Goal: Information Seeking & Learning: Learn about a topic

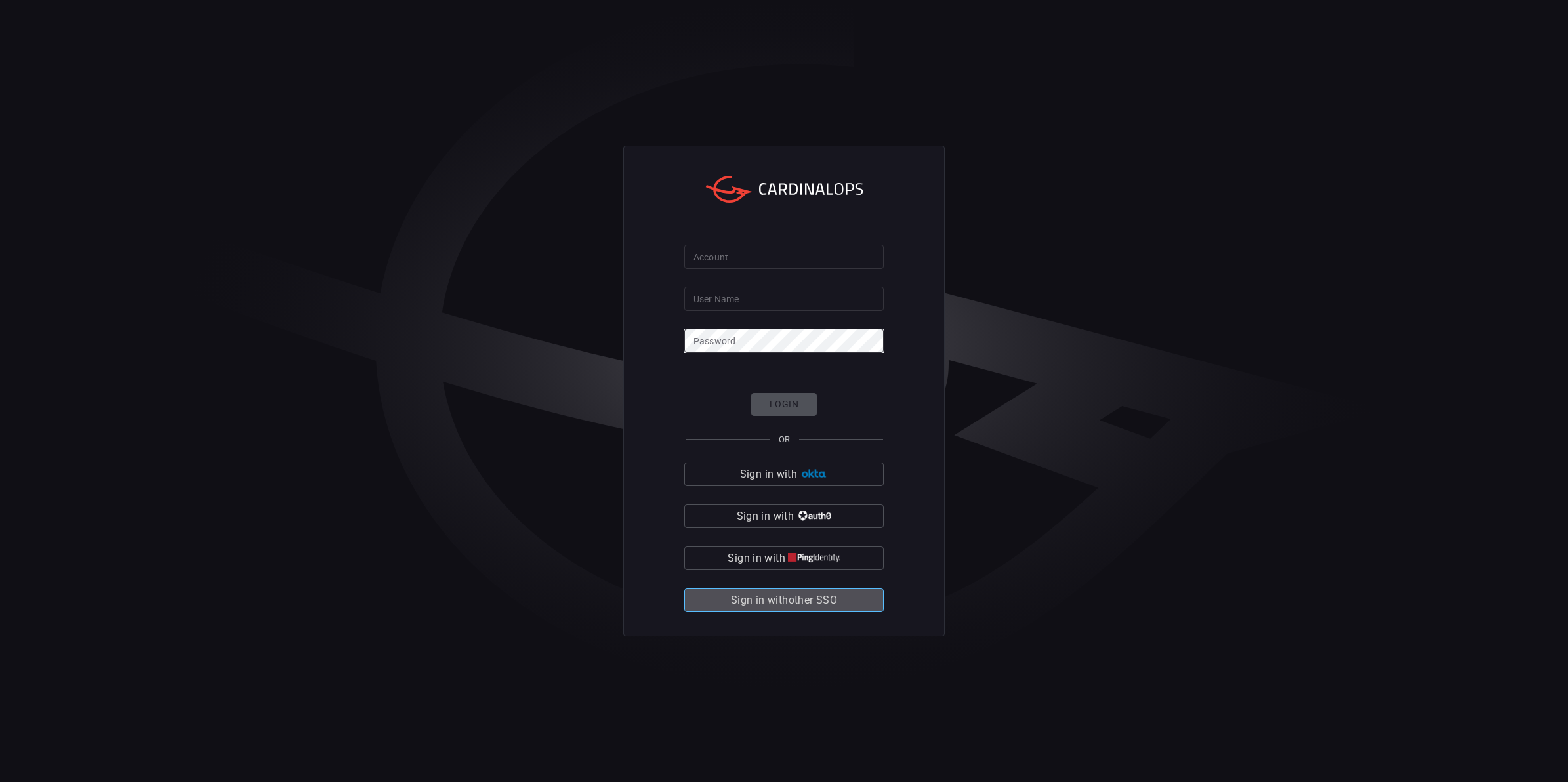
click at [792, 602] on span "Sign in with other SSO" at bounding box center [784, 600] width 106 height 18
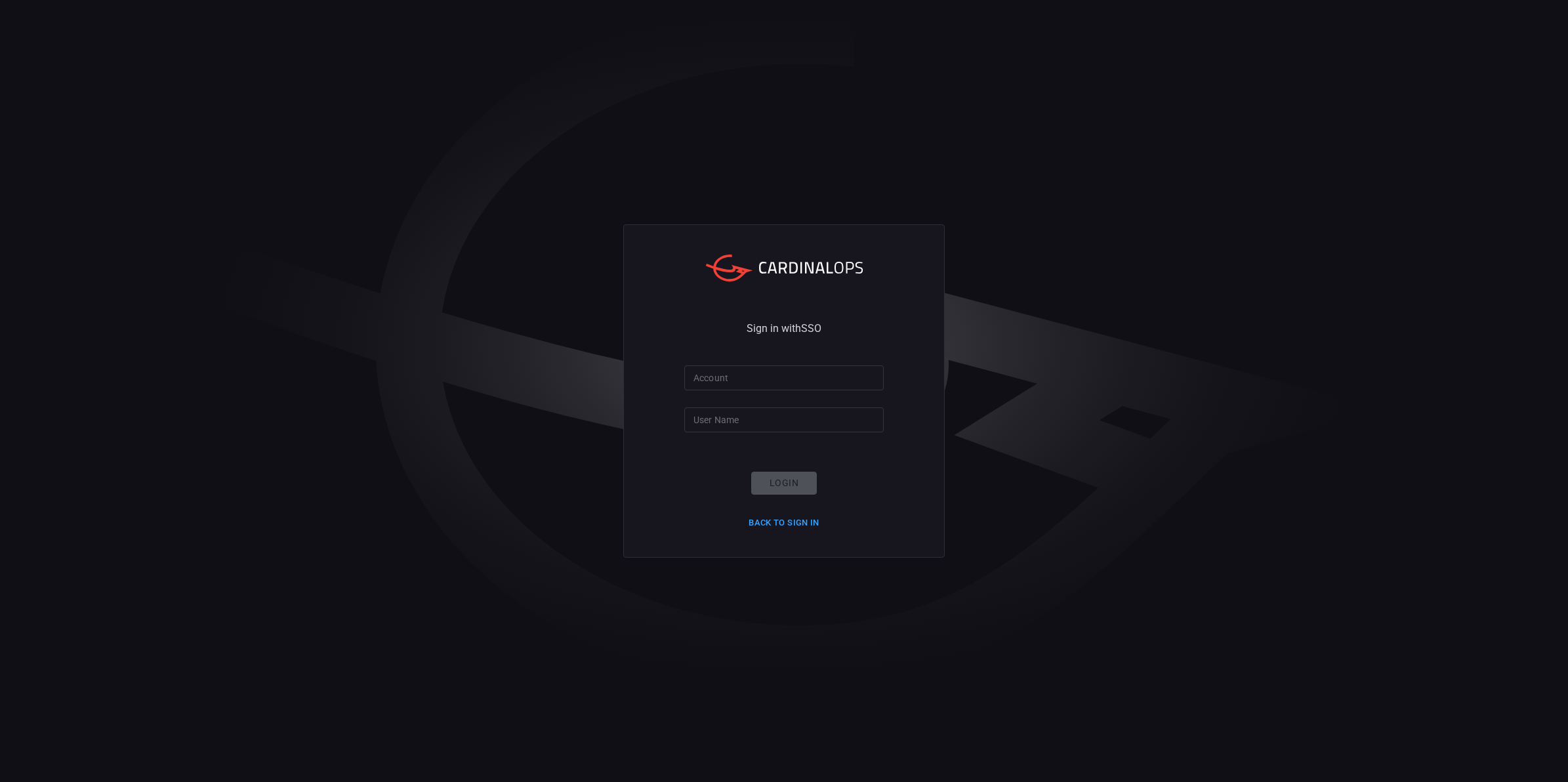
click at [716, 379] on input "Account" at bounding box center [784, 377] width 199 height 24
type input "smbc"
click at [715, 413] on input "User Name" at bounding box center [784, 419] width 199 height 24
type input "[EMAIL_ADDRESS][DOMAIN_NAME]"
click button "Login" at bounding box center [784, 483] width 66 height 23
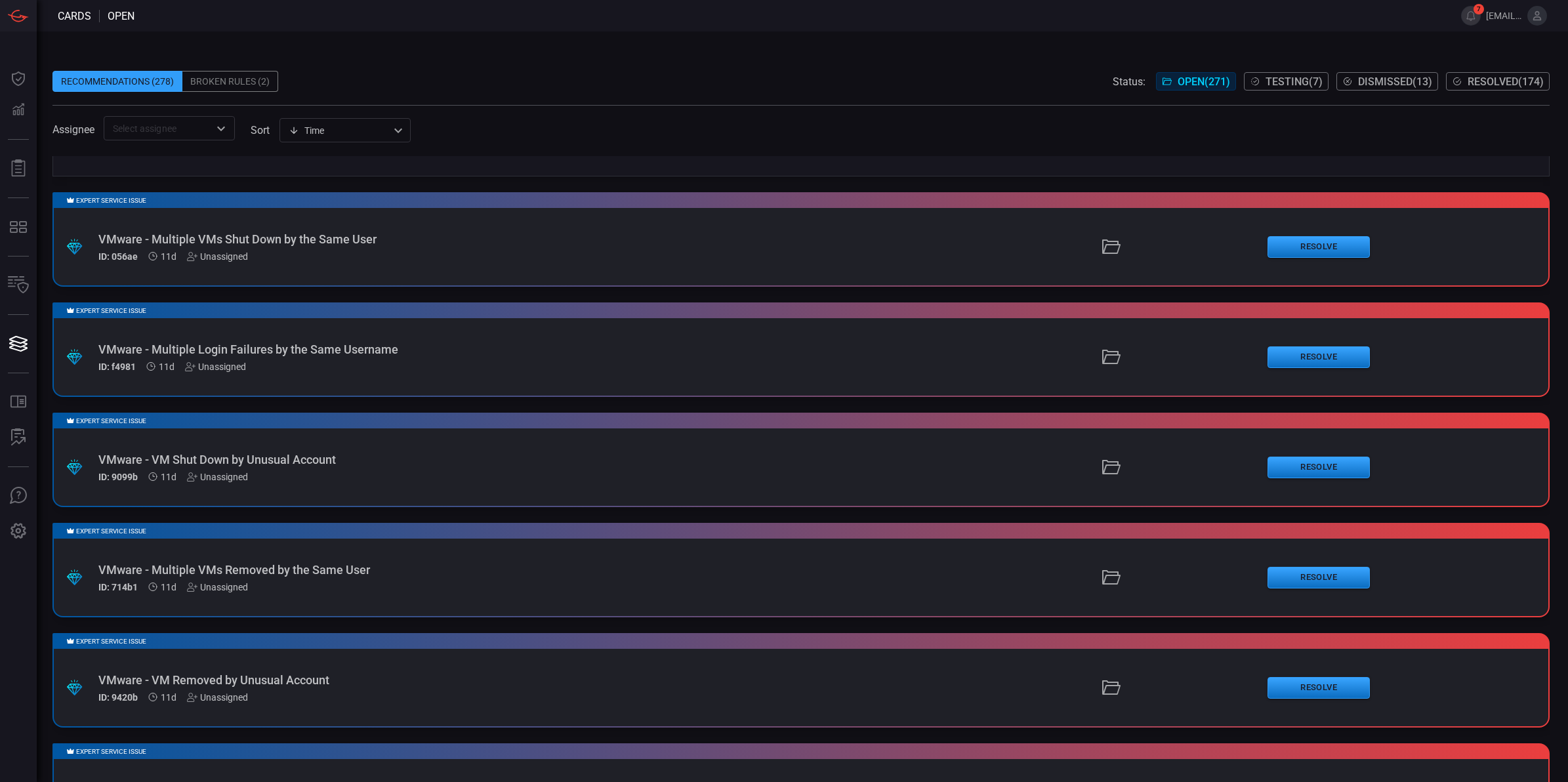
scroll to position [836, 0]
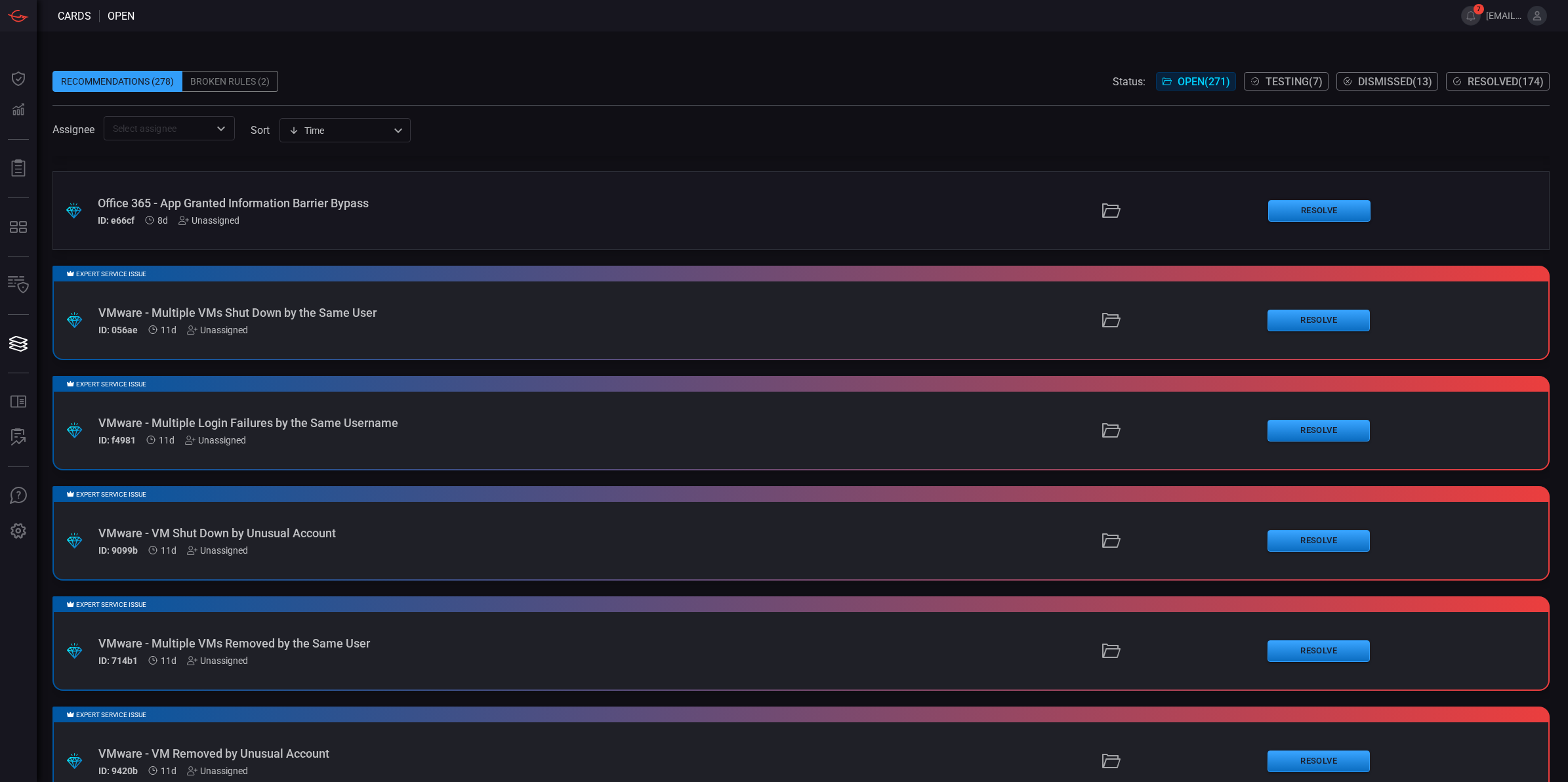
click at [738, 319] on div "Expert Service Issue .suggested_cards_icon{fill:url(#suggested_cards_icon);} VM…" at bounding box center [800, 312] width 1497 height 94
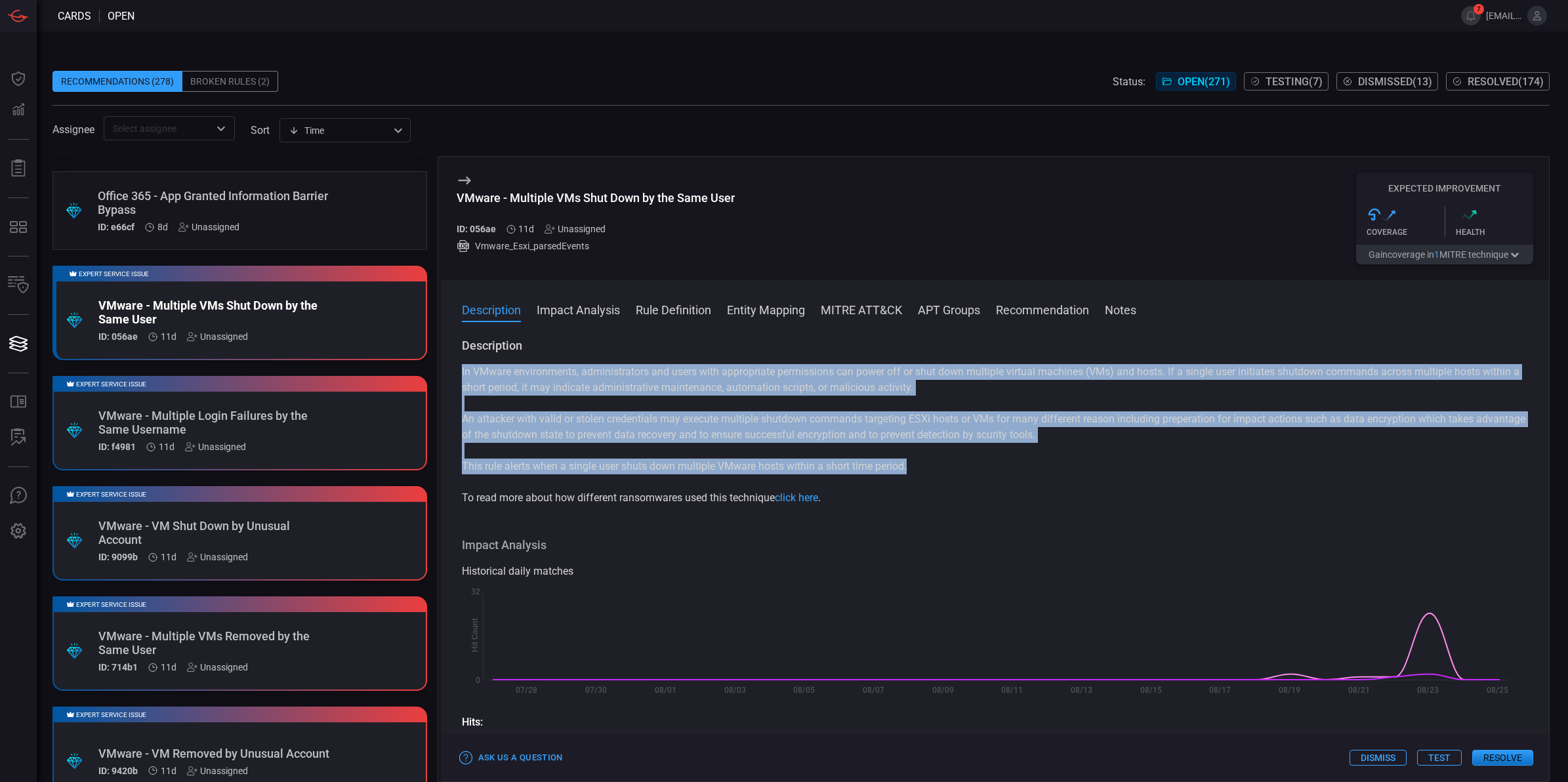
drag, startPoint x: 461, startPoint y: 372, endPoint x: 911, endPoint y: 476, distance: 461.9
click at [911, 476] on div "In VMware environments, administrators and users with appropriate permissions c…" at bounding box center [995, 435] width 1067 height 142
copy div "In VMware environments, administrators and users with appropriate permissions c…"
click at [798, 501] on link "click here" at bounding box center [796, 498] width 43 height 13
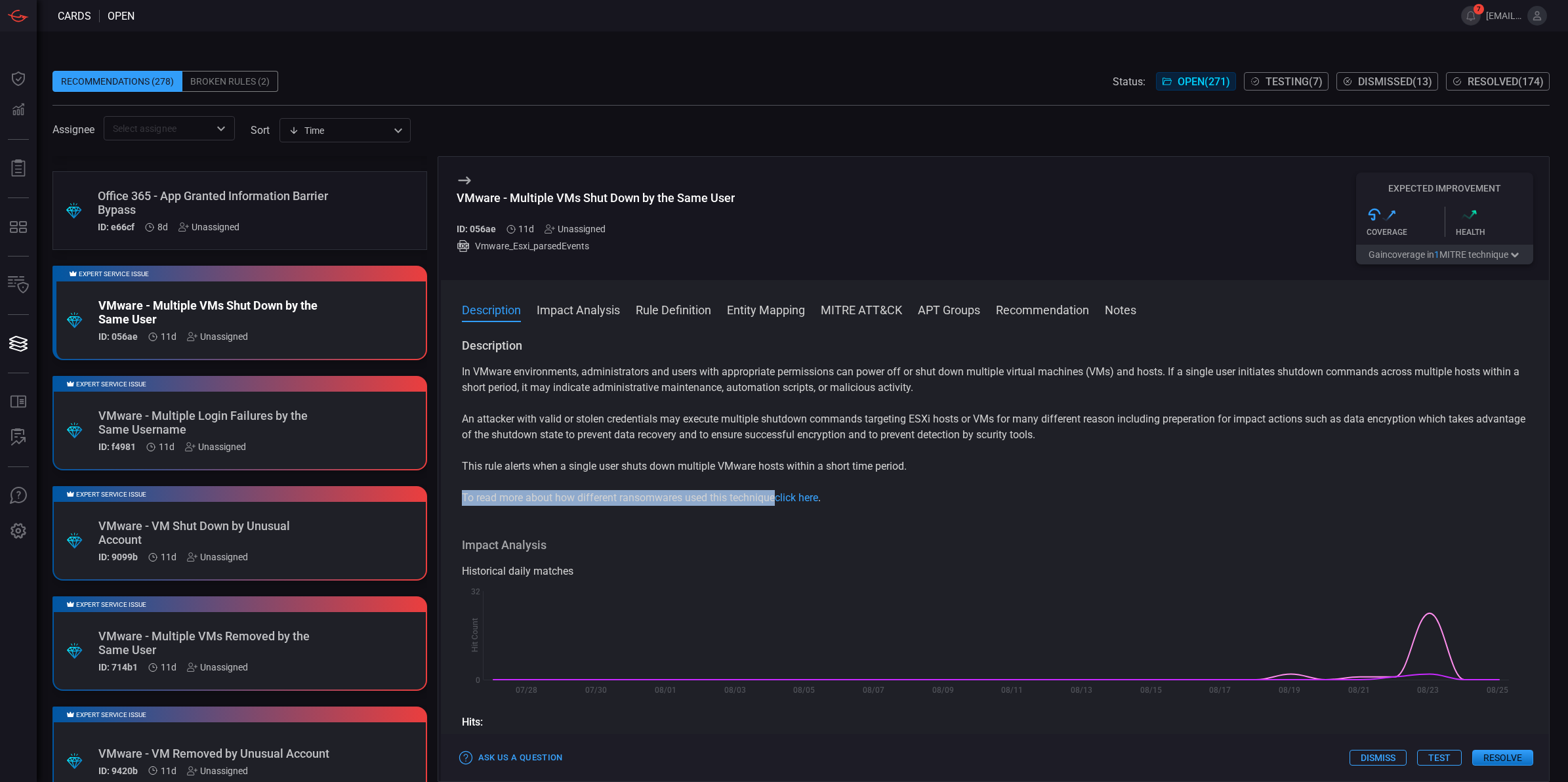
drag, startPoint x: 463, startPoint y: 499, endPoint x: 775, endPoint y: 500, distance: 312.0
click at [775, 500] on p "To read more about how different ransomwares used this technique click here ." at bounding box center [995, 498] width 1067 height 16
copy p "To read more about how different ransomwares used this technique"
click at [221, 638] on div "VMware - Multiple VMs Removed by the Same User" at bounding box center [215, 643] width 233 height 27
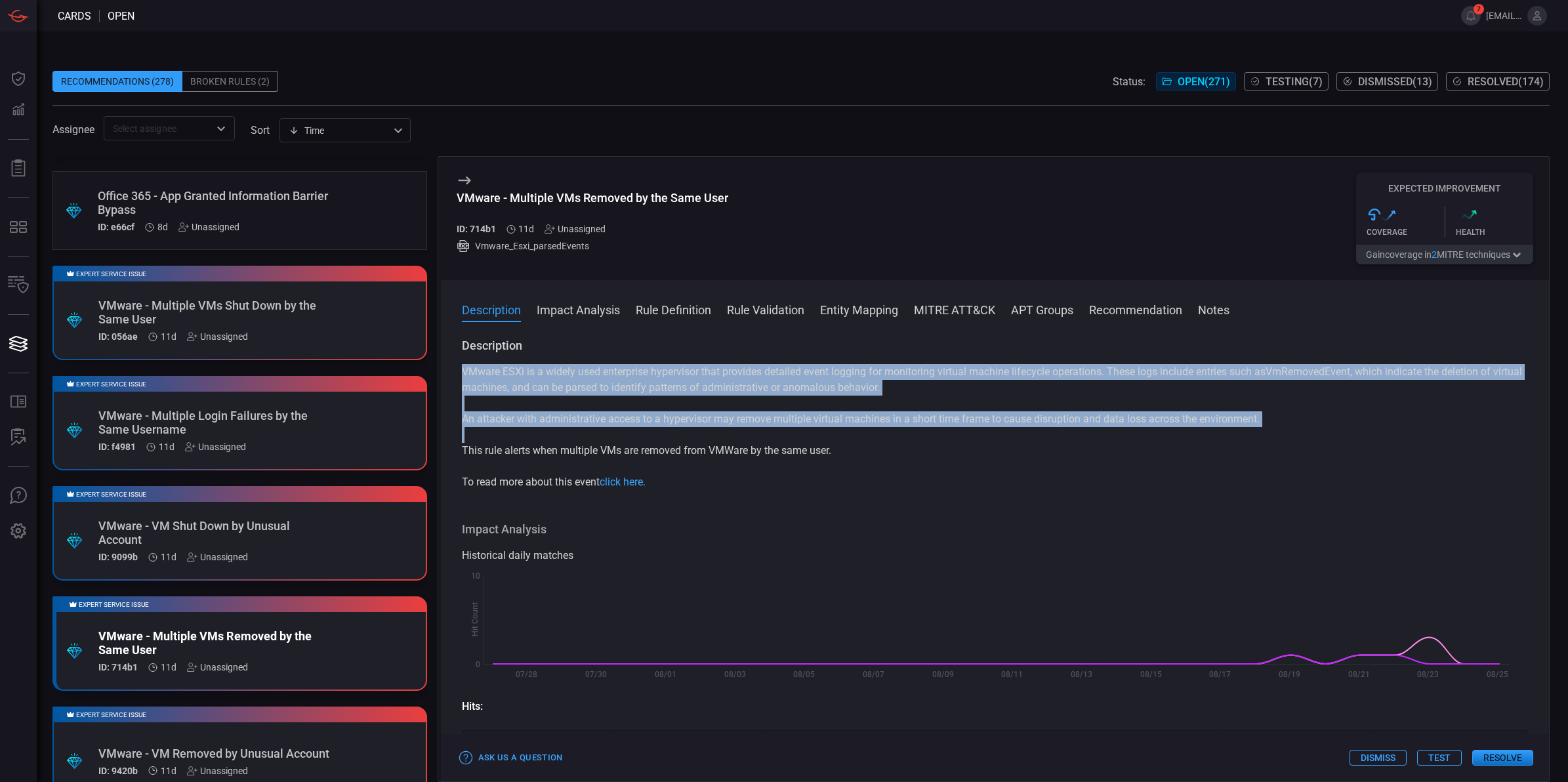
drag, startPoint x: 461, startPoint y: 369, endPoint x: 853, endPoint y: 464, distance: 403.3
click at [853, 464] on div "VMware ESXi is a widely used enterprise hypervisor that provides detailed event…" at bounding box center [995, 427] width 1067 height 126
copy div "VMware ESXi is a widely used enterprise hypervisor that provides detailed event…"
click at [629, 484] on link "click here." at bounding box center [623, 482] width 46 height 13
drag, startPoint x: 461, startPoint y: 484, endPoint x: 601, endPoint y: 483, distance: 140.0
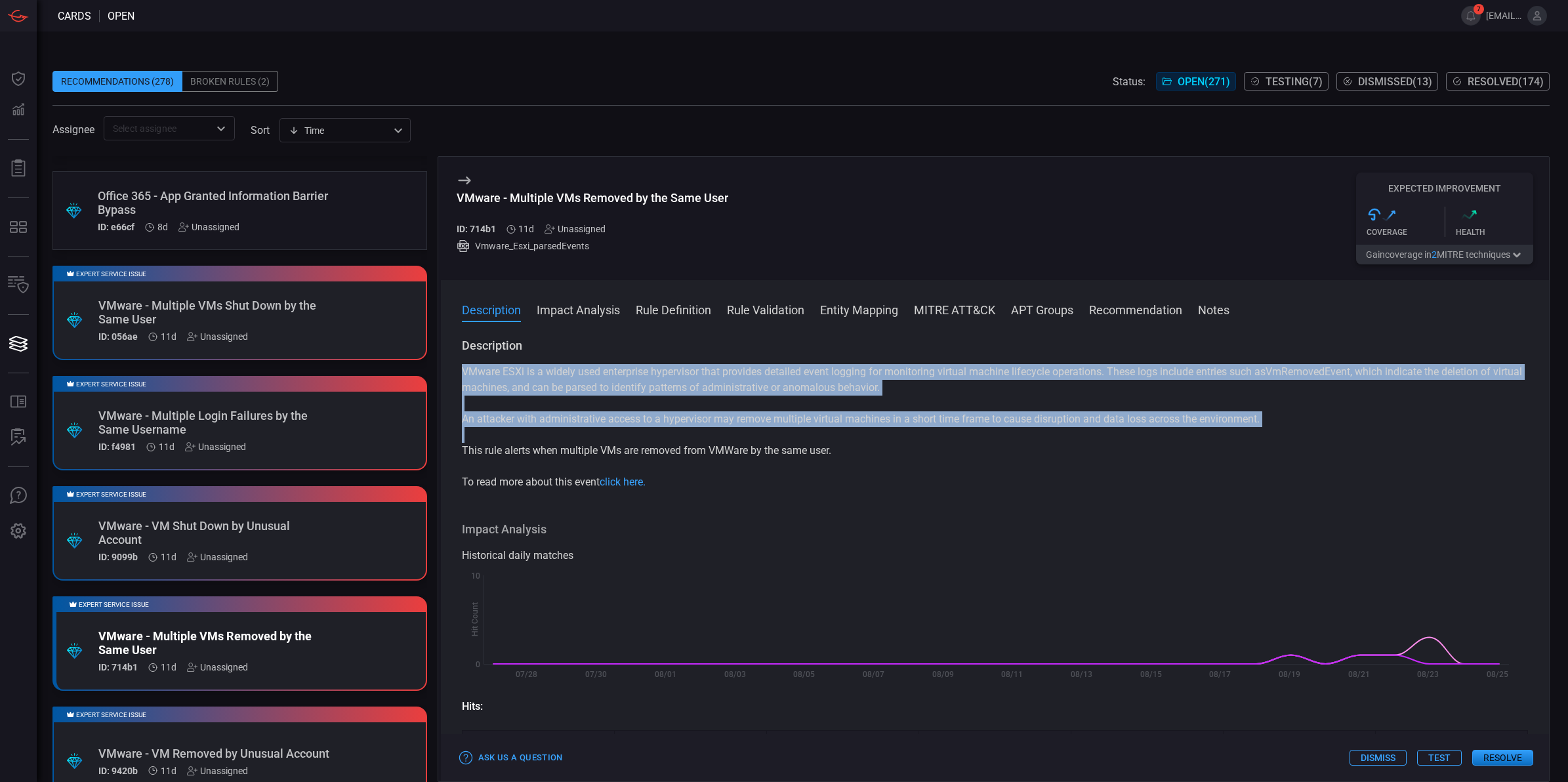
click at [601, 483] on p "To read more about this event click here." at bounding box center [995, 482] width 1067 height 16
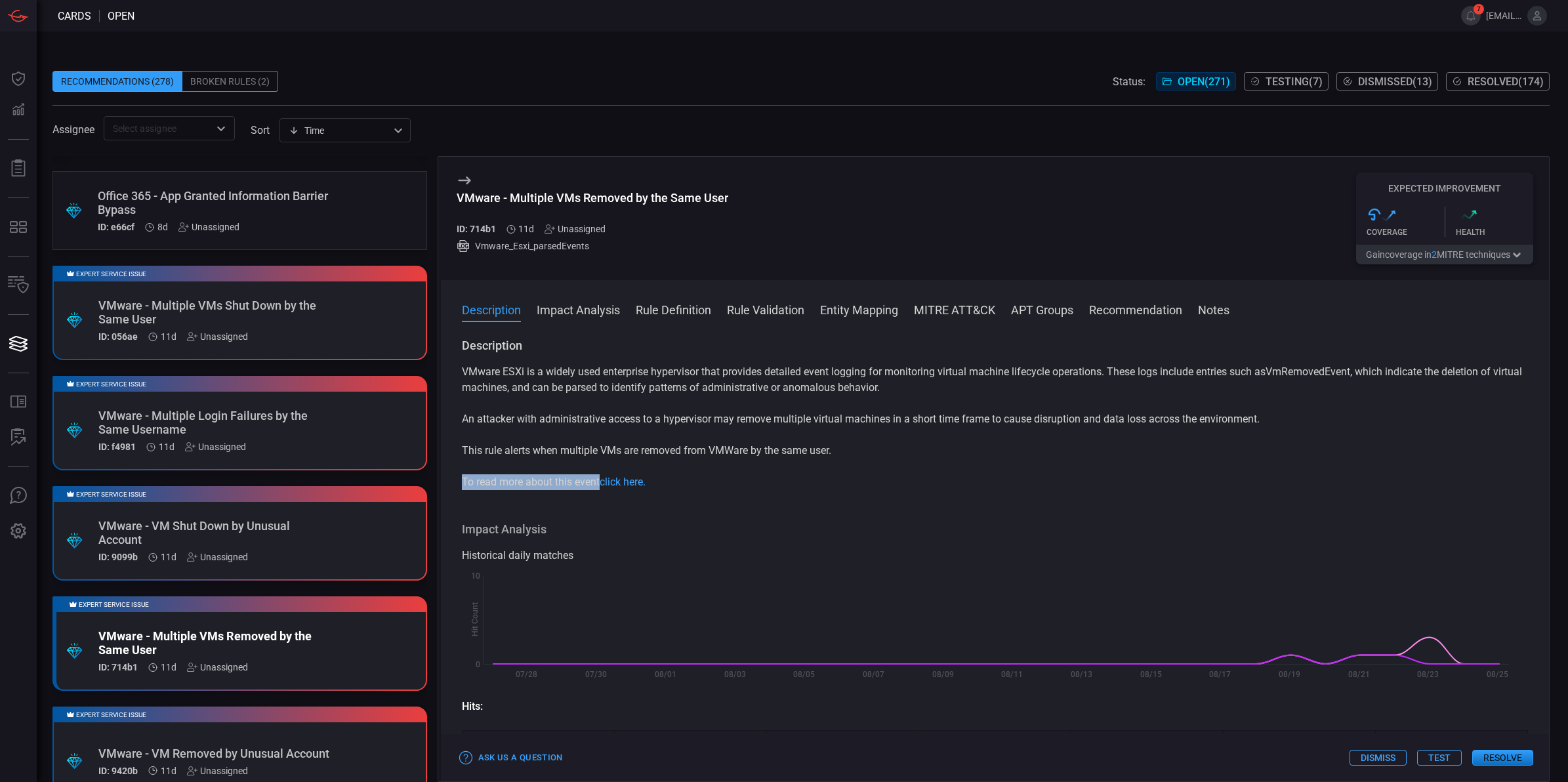
copy p "To read more about this event"
